Goal: Information Seeking & Learning: Learn about a topic

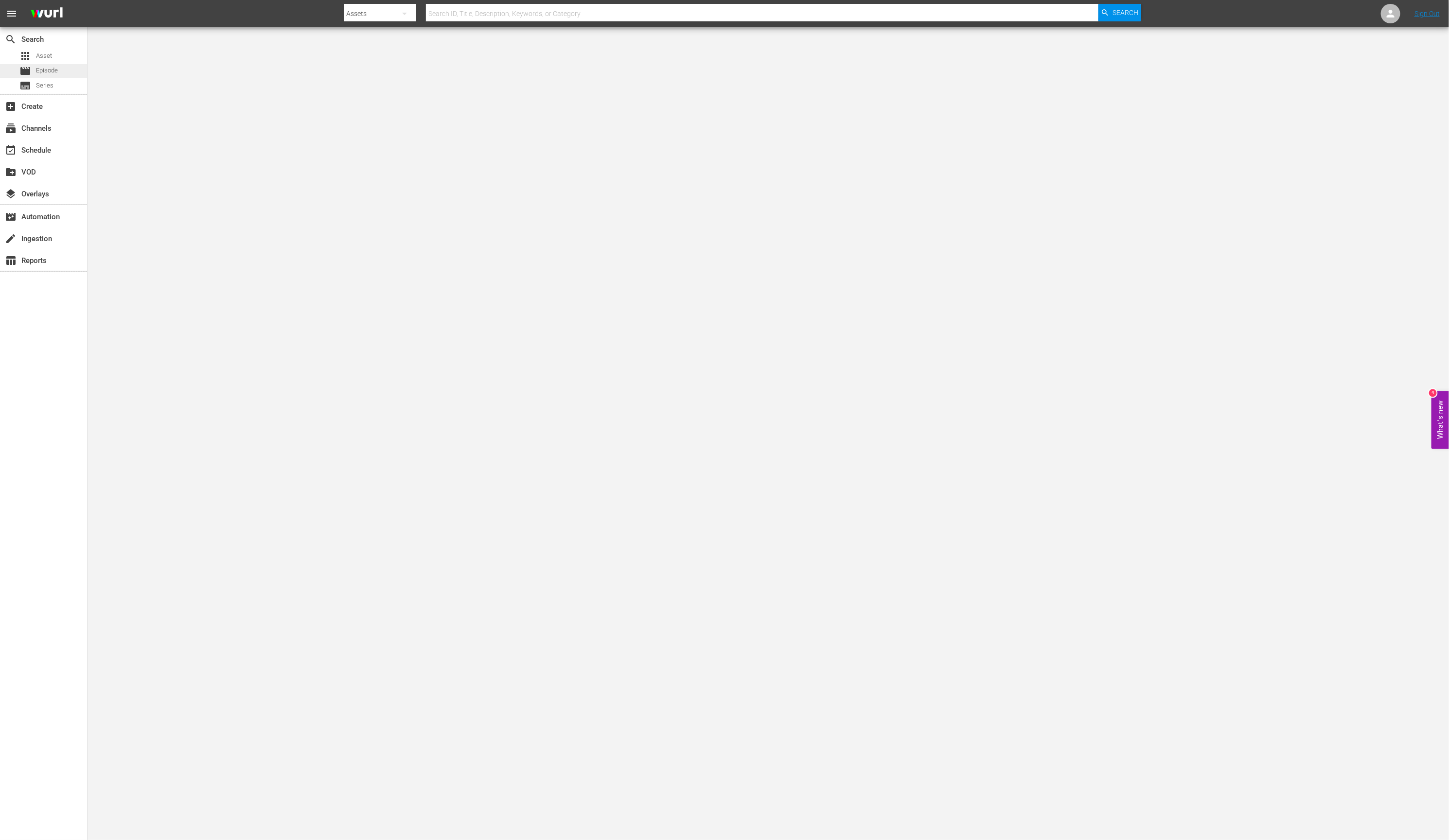
click at [52, 70] on span "Episode" at bounding box center [47, 70] width 22 height 10
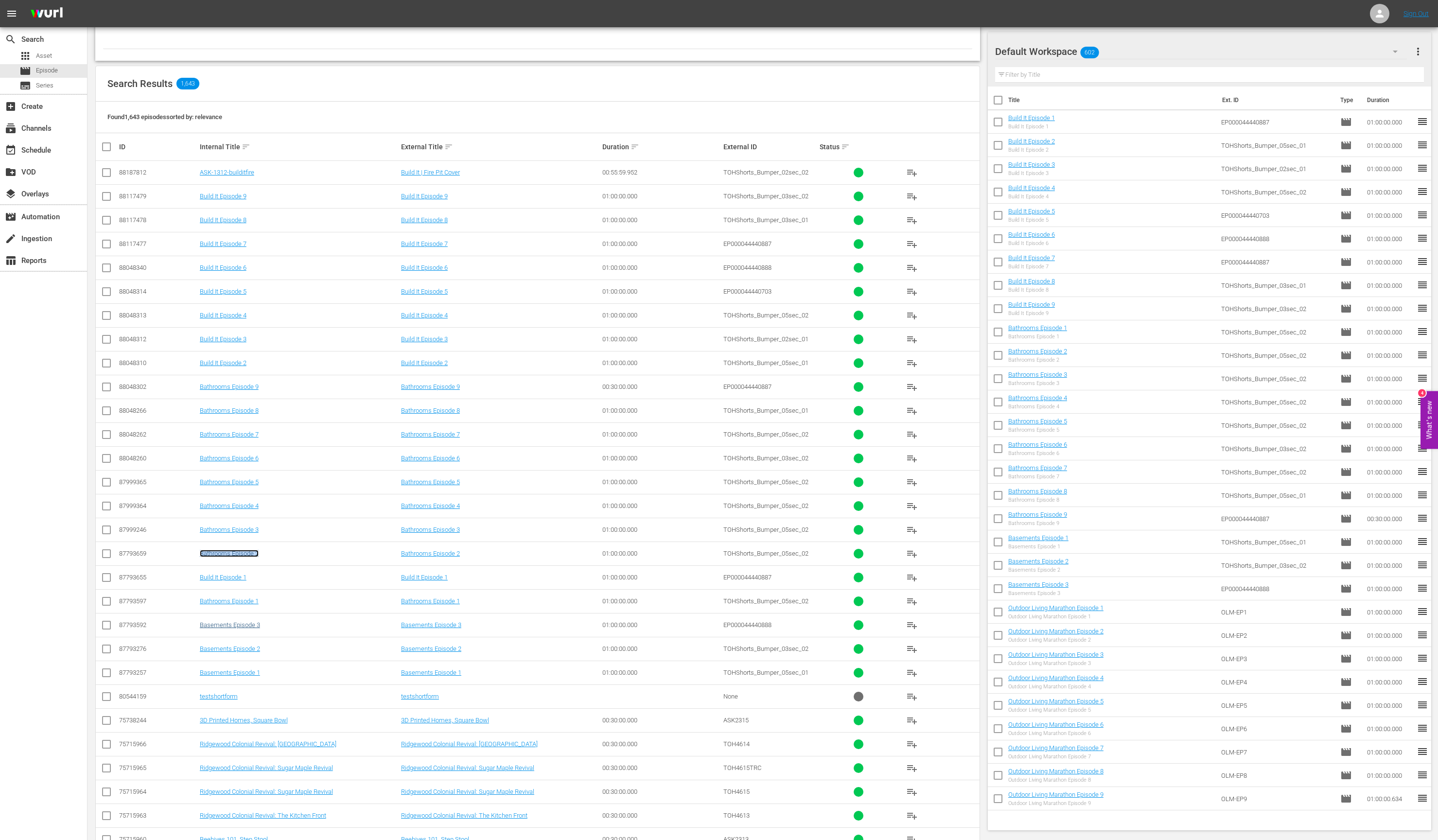
scroll to position [122, 0]
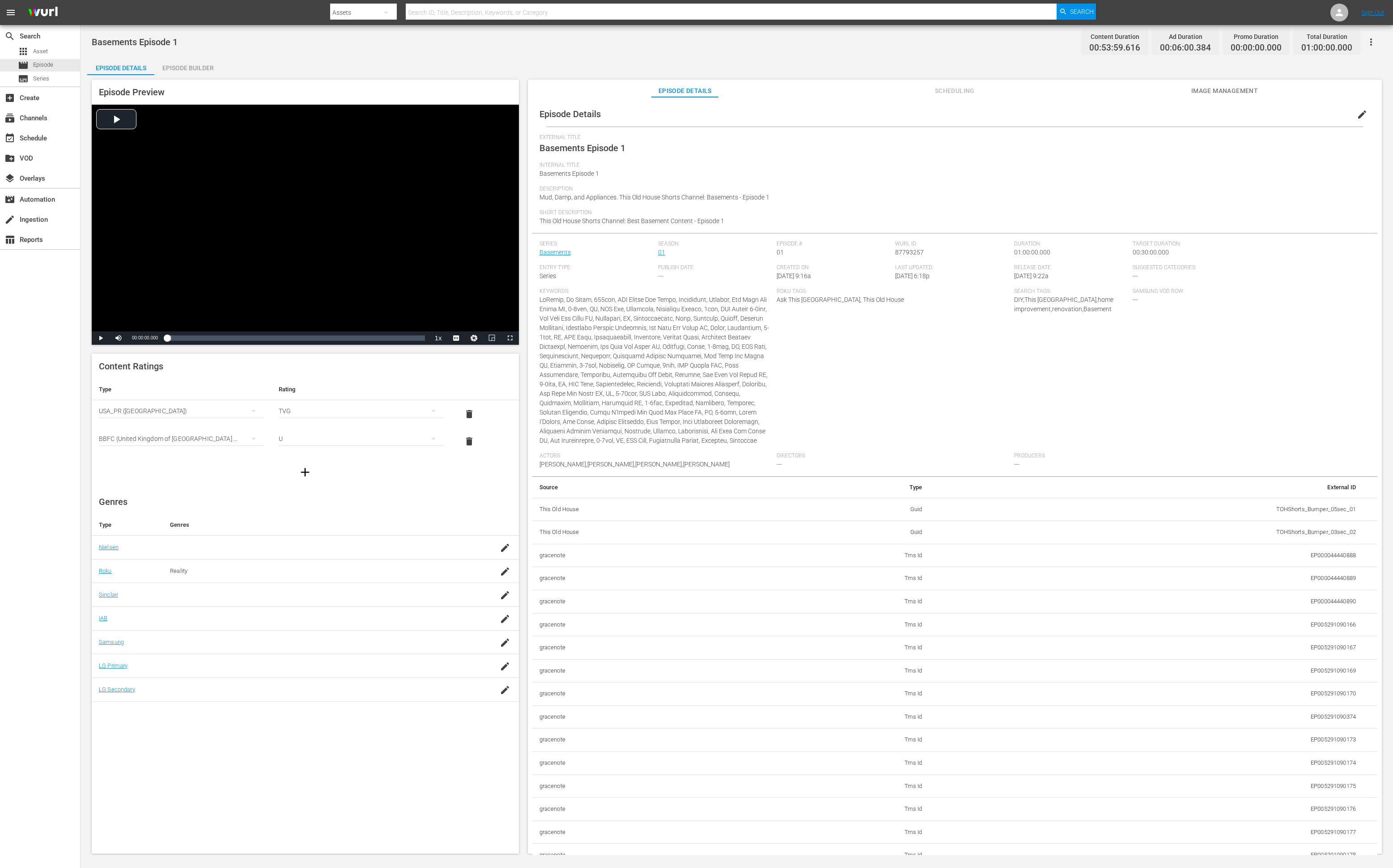
click at [31, 515] on div "search Search apps Asset movie Episode subtitles Series add_box Create subscrip…" at bounding box center [40, 458] width 80 height 868
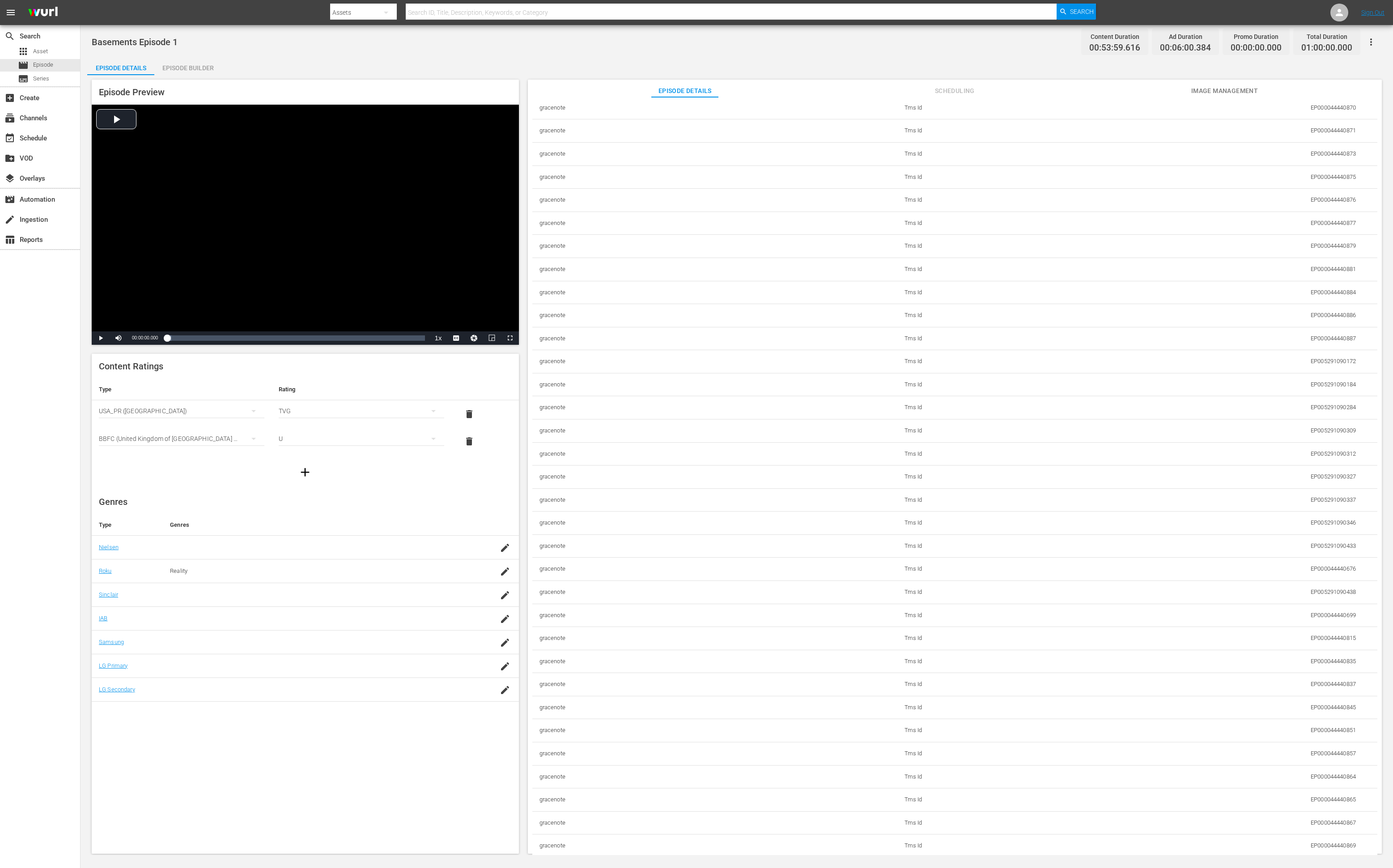
scroll to position [3770, 0]
